Goal: Task Accomplishment & Management: Manage account settings

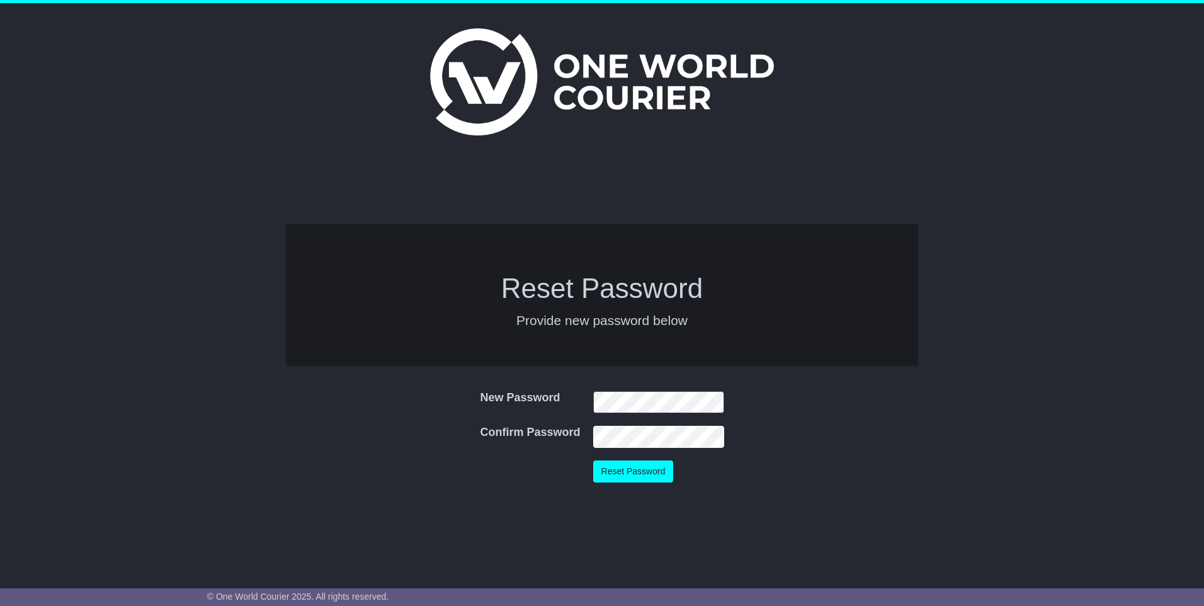
click at [593, 460] on button "Reset Password" at bounding box center [633, 471] width 81 height 22
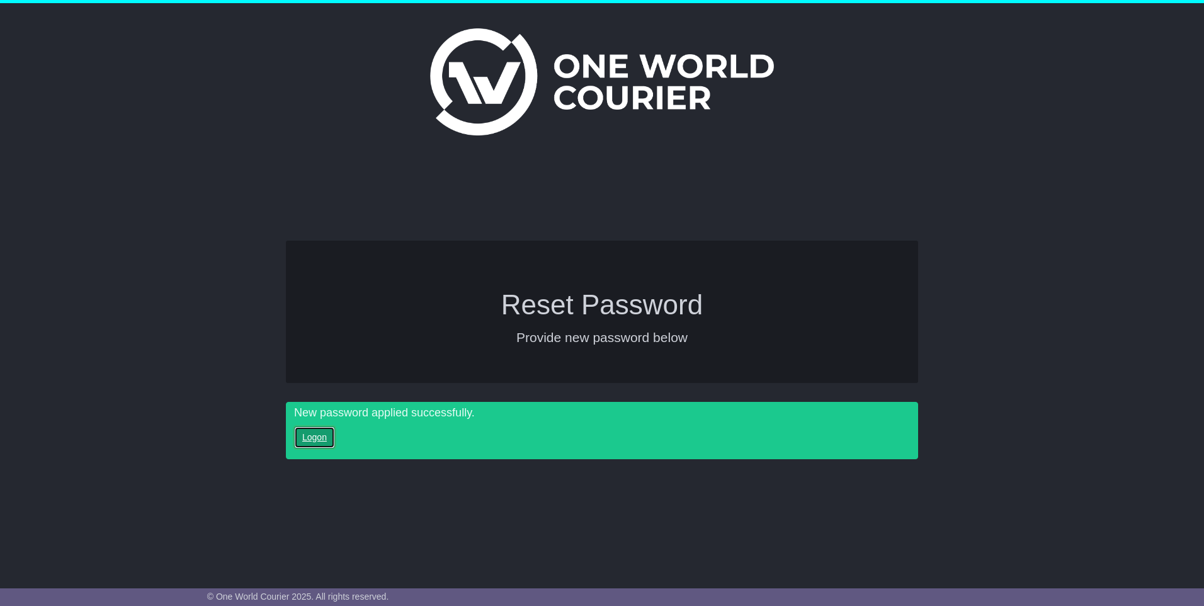
click at [316, 438] on link "Logon" at bounding box center [314, 437] width 41 height 22
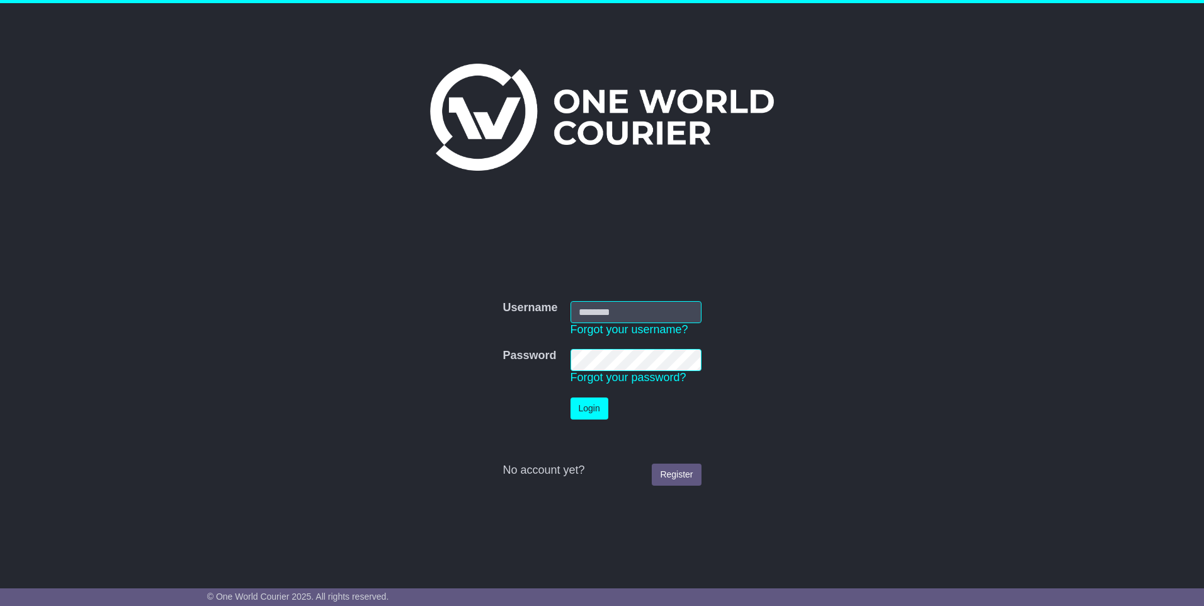
click at [601, 310] on input "Username" at bounding box center [636, 312] width 131 height 22
type input "**********"
click at [591, 408] on button "Login" at bounding box center [590, 408] width 38 height 22
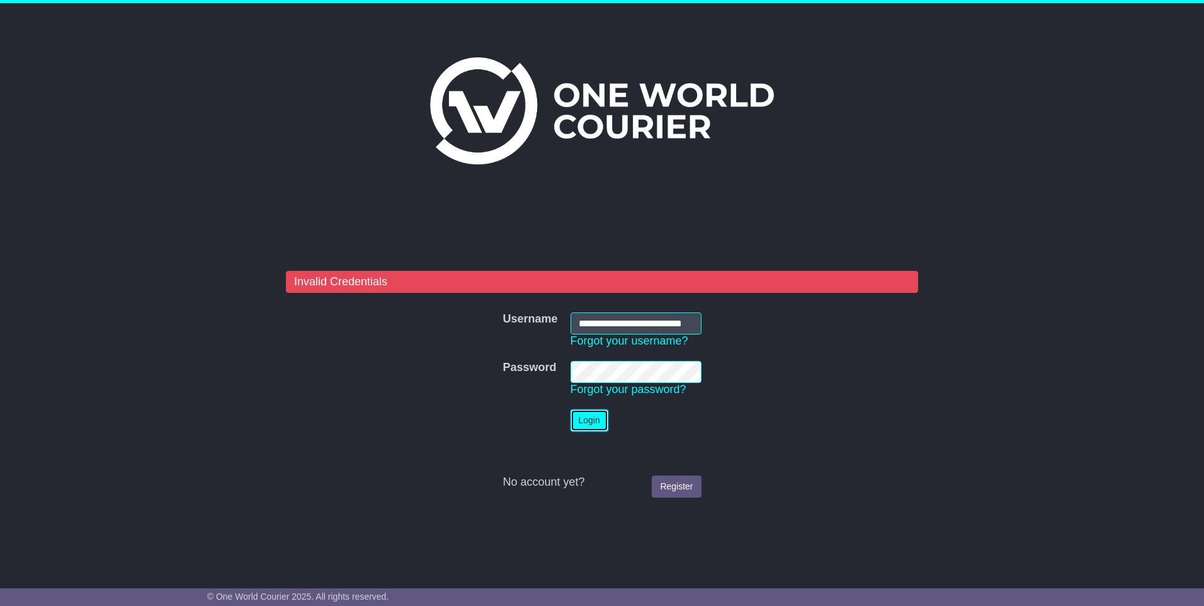
click at [589, 415] on button "Login" at bounding box center [590, 420] width 38 height 22
